Goal: Task Accomplishment & Management: Manage account settings

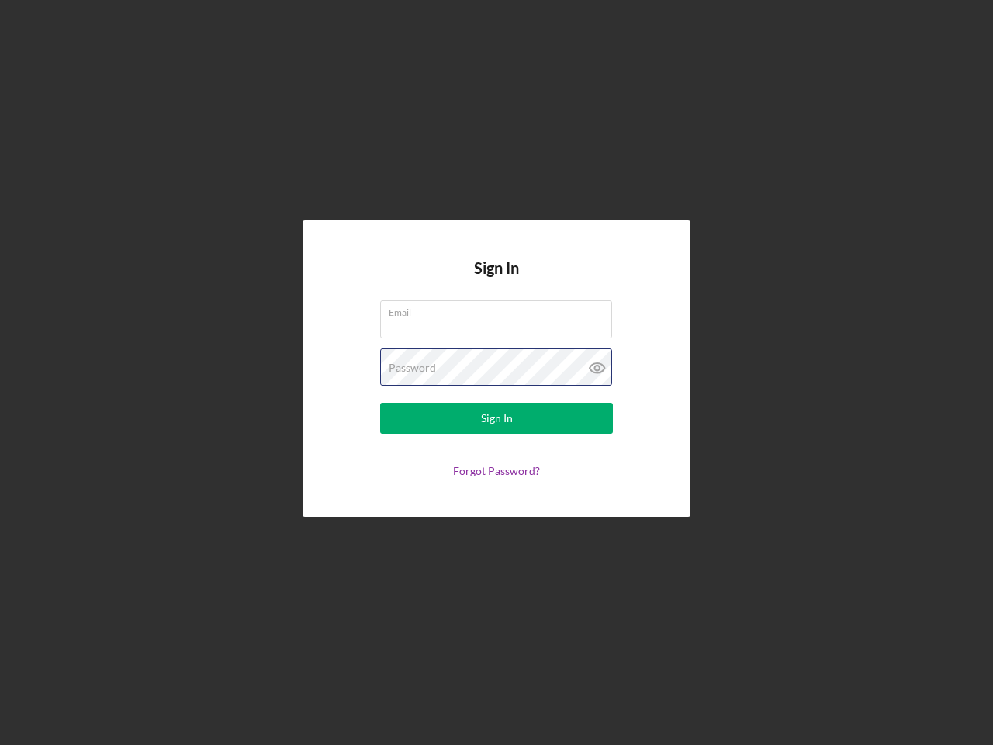
click at [497, 373] on div "Password" at bounding box center [496, 367] width 233 height 39
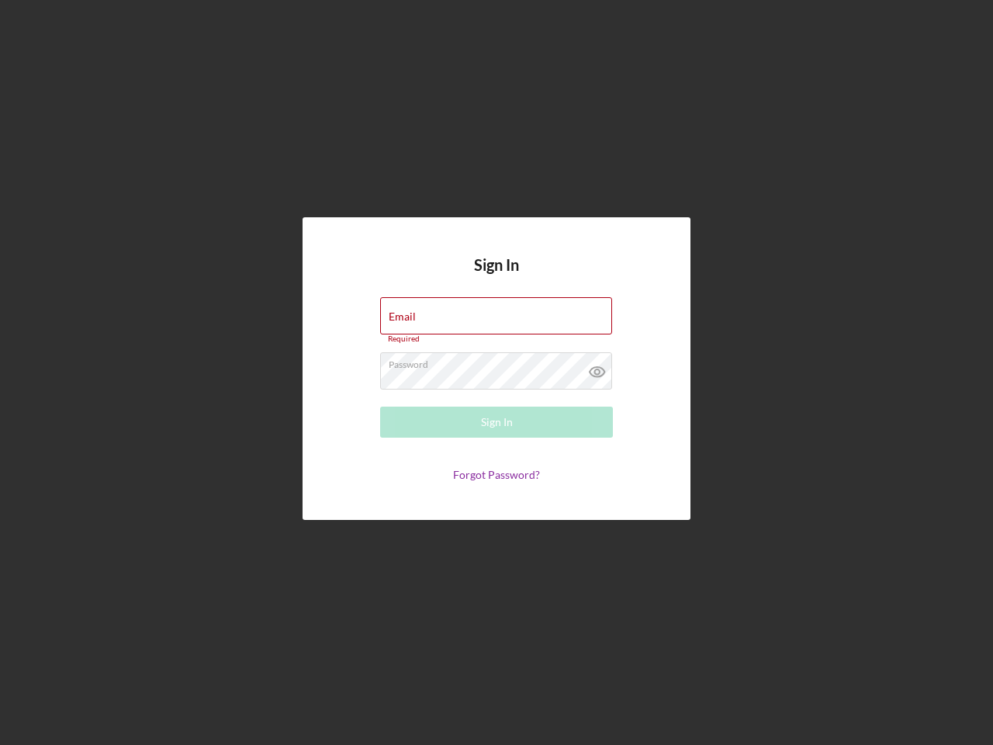
click at [598, 368] on icon at bounding box center [597, 371] width 39 height 39
